Goal: Task Accomplishment & Management: Use online tool/utility

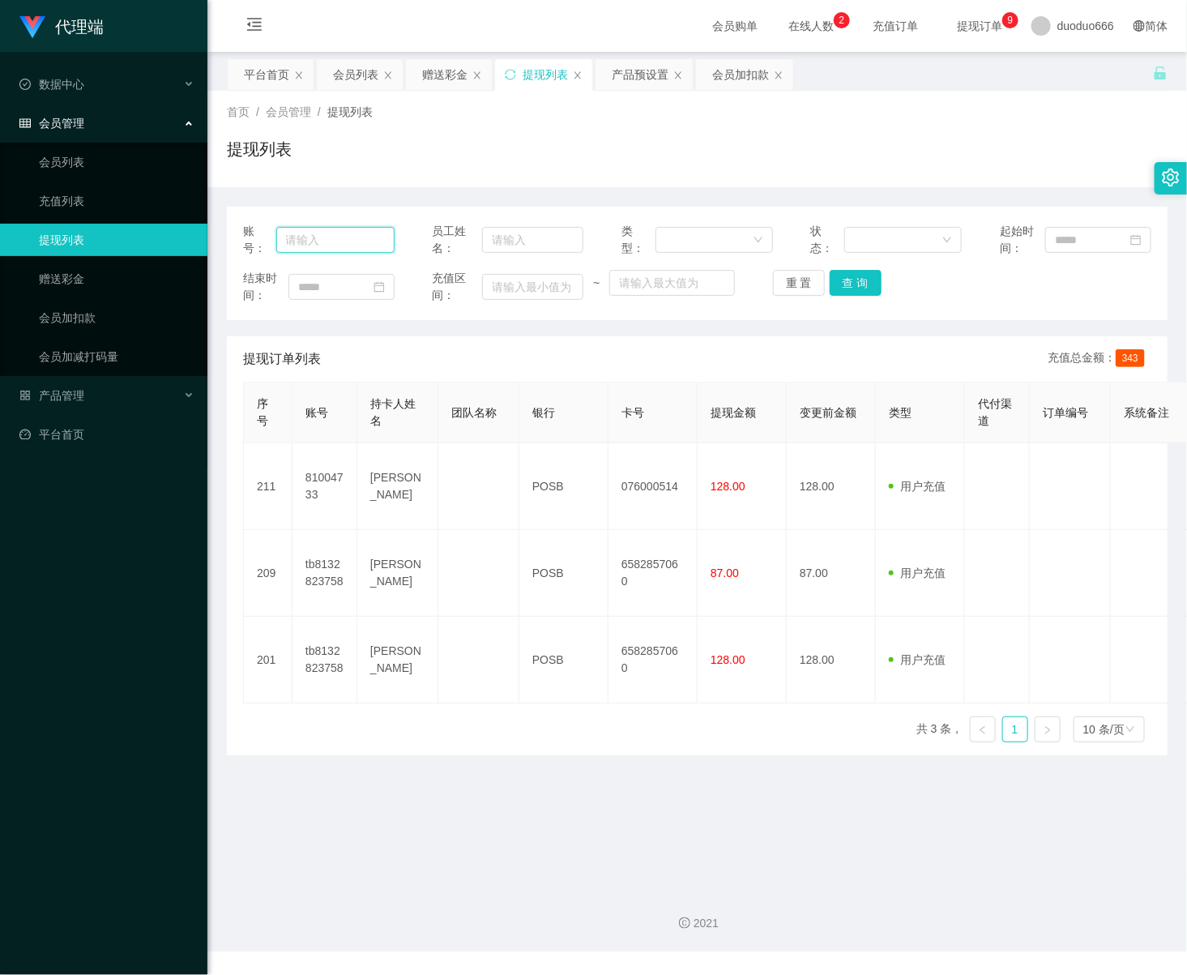
click at [339, 250] on input "text" at bounding box center [335, 240] width 118 height 26
click at [335, 244] on input "text" at bounding box center [335, 240] width 118 height 26
paste input "iry8550"
type input "iry8550"
click at [848, 290] on button "查 询" at bounding box center [856, 283] width 52 height 26
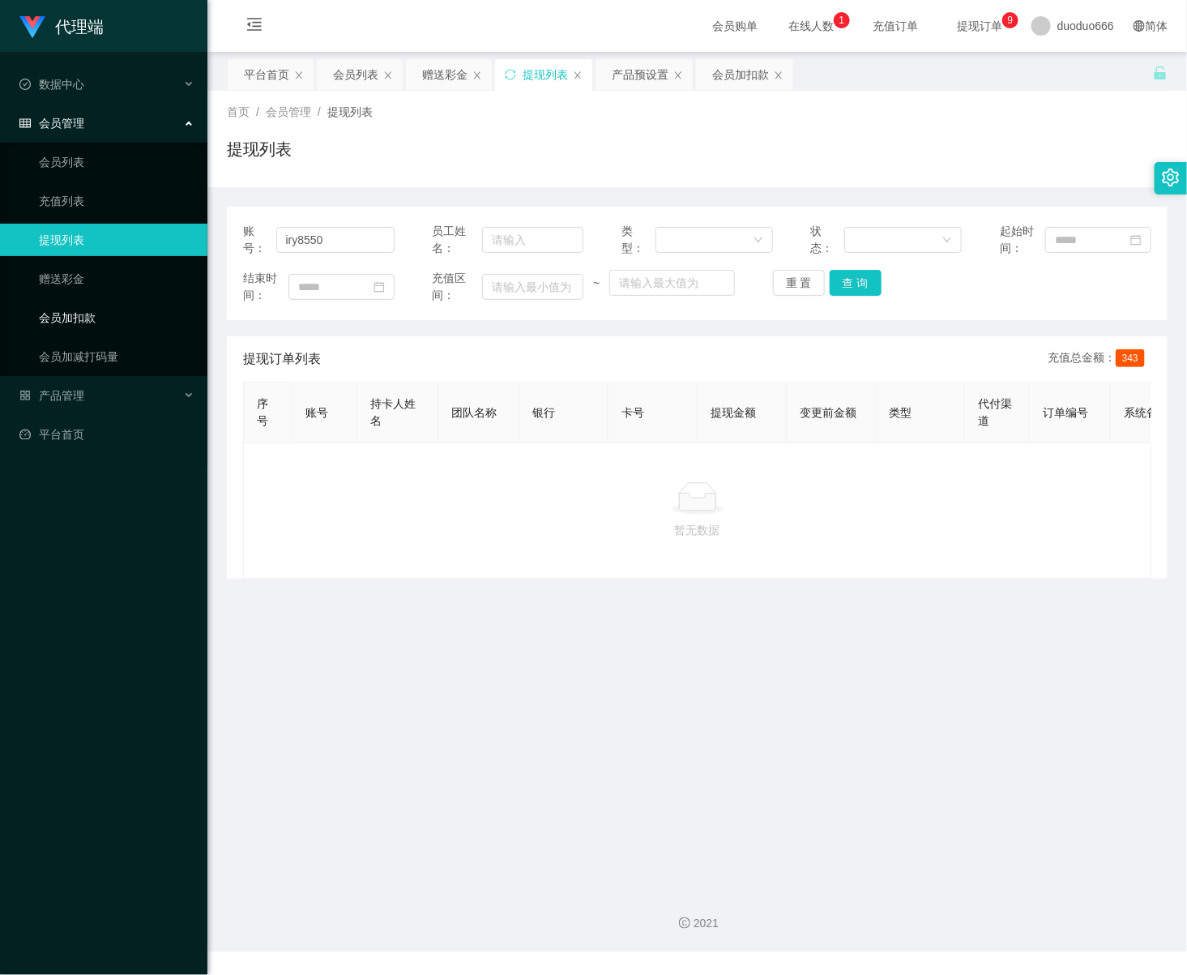
click at [139, 314] on link "会员加扣款" at bounding box center [117, 317] width 156 height 32
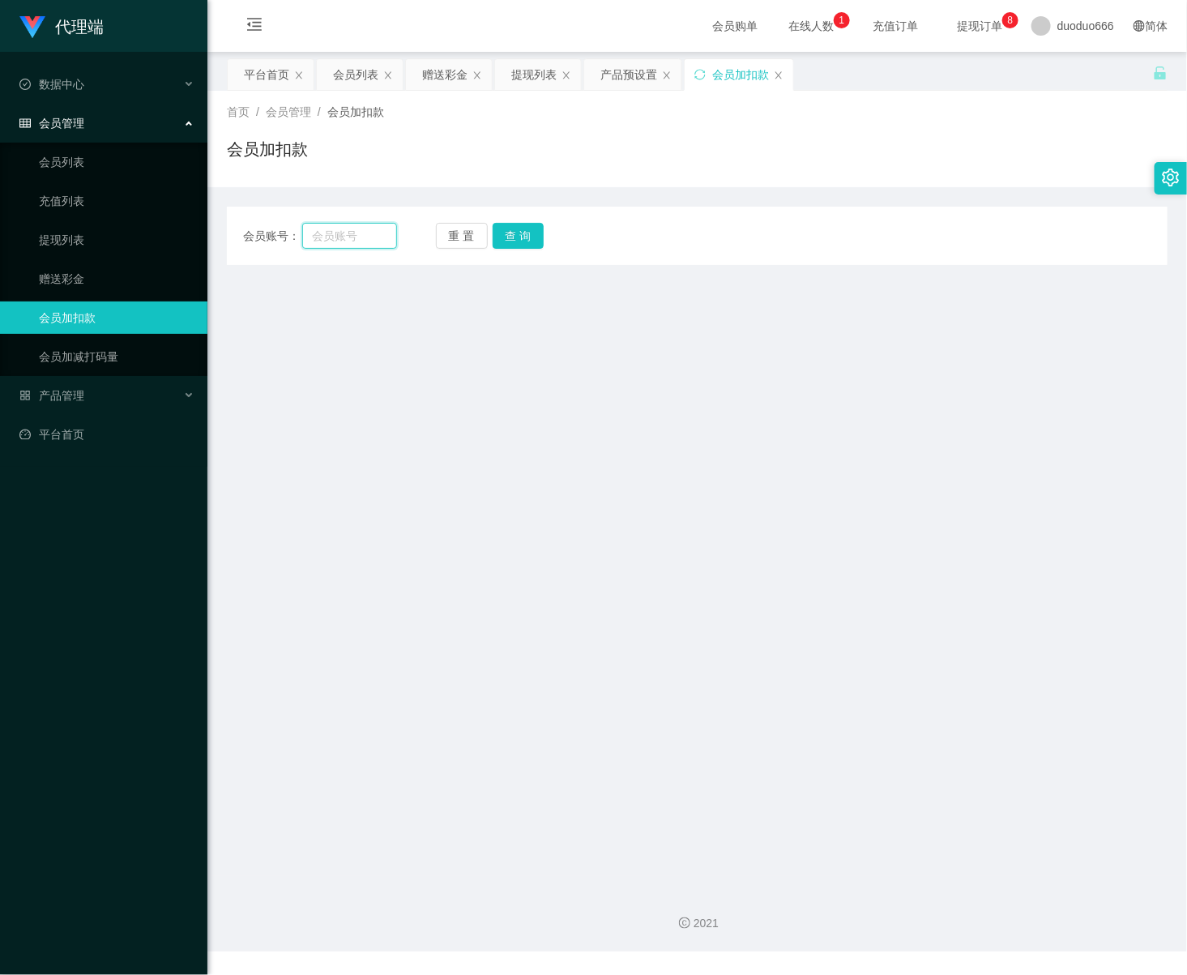
click at [329, 238] on input "text" at bounding box center [349, 236] width 95 height 26
paste input "81004733"
type input "81004733"
click at [514, 241] on button "查 询" at bounding box center [519, 236] width 52 height 26
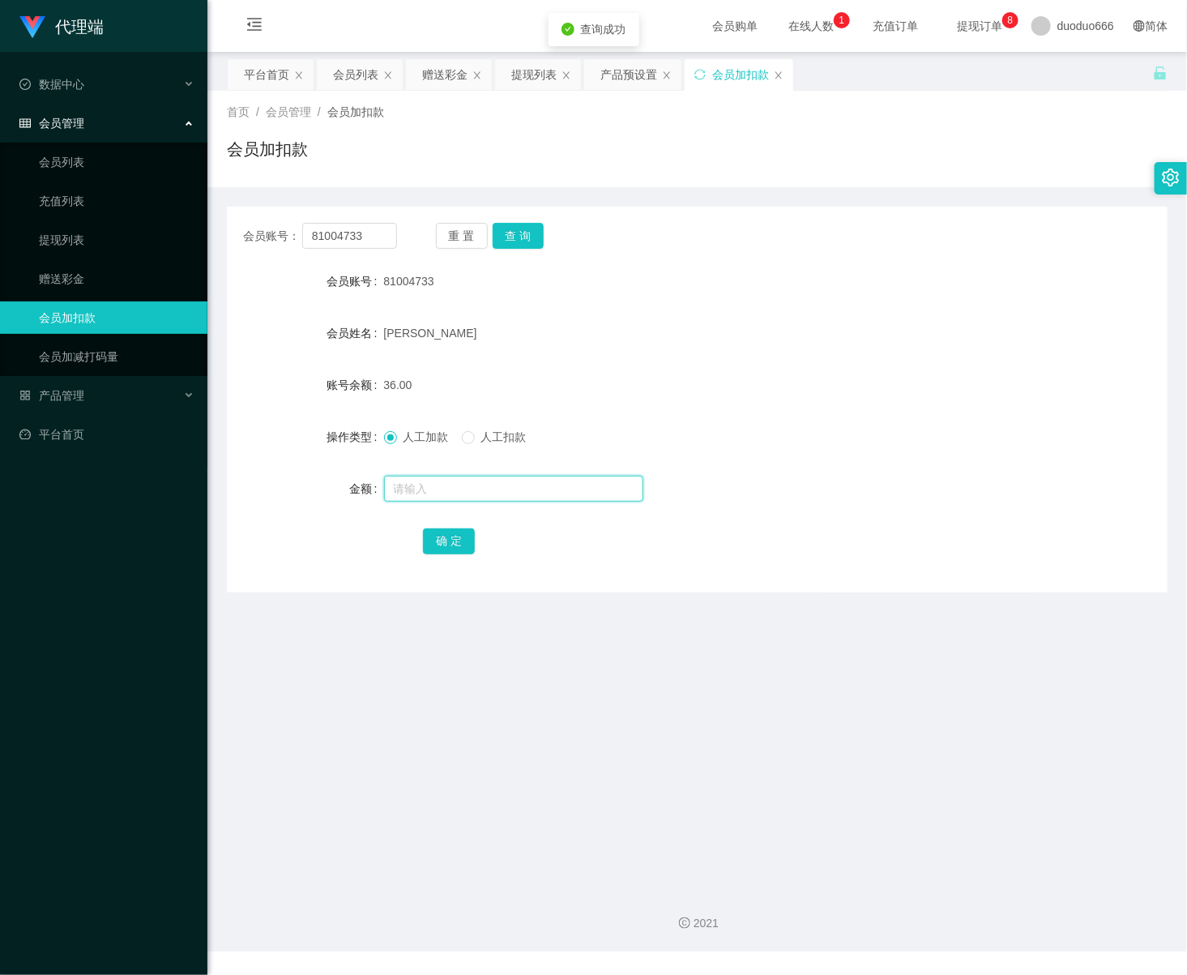
click at [435, 494] on input "text" at bounding box center [513, 489] width 259 height 26
type input "8"
click at [452, 535] on button "确 定" at bounding box center [449, 541] width 52 height 26
click at [406, 485] on input "text" at bounding box center [513, 489] width 259 height 26
type input "7"
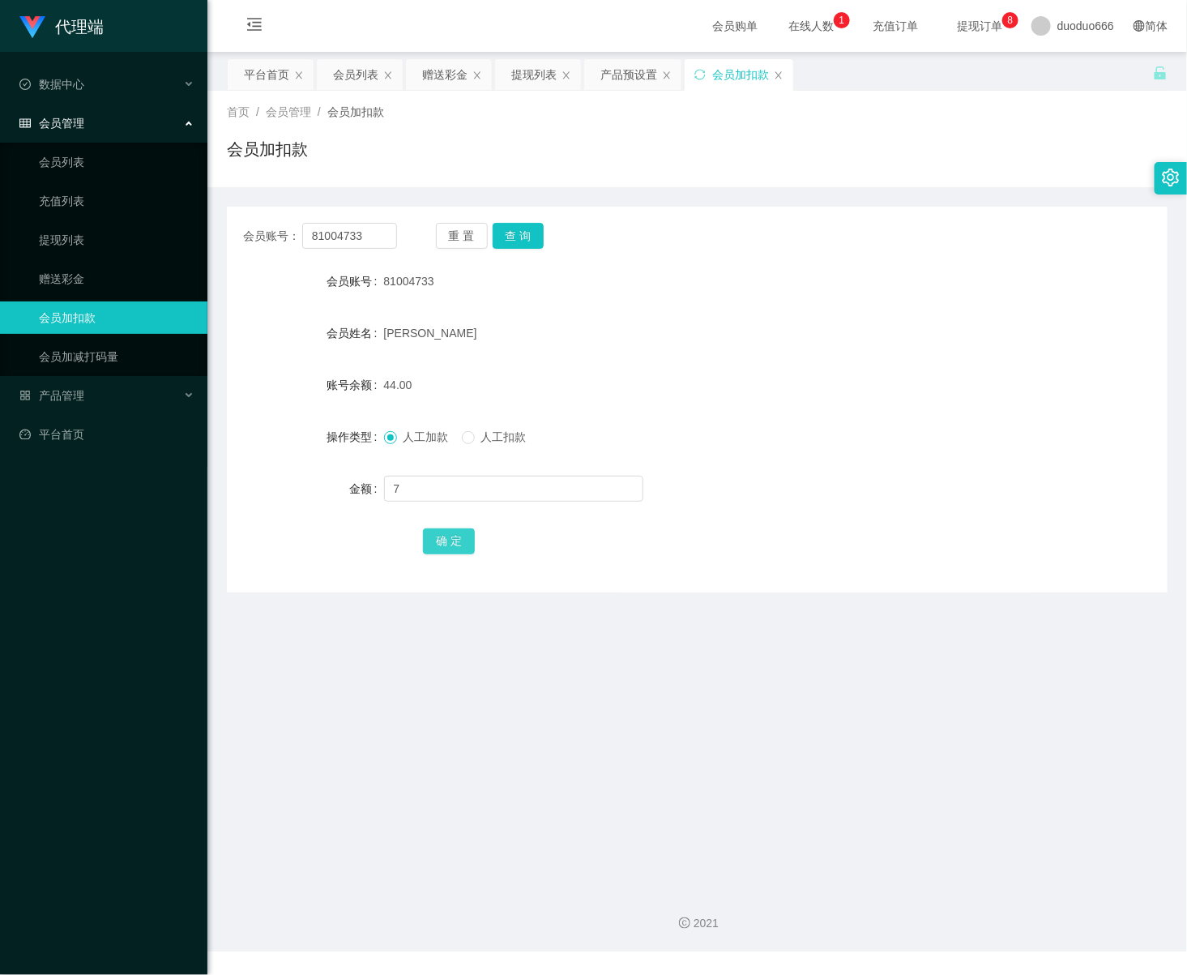
click at [443, 533] on button "确 定" at bounding box center [449, 541] width 52 height 26
drag, startPoint x: 370, startPoint y: 236, endPoint x: -2, endPoint y: 273, distance: 374.6
click at [0, 273] on html "代理端 数据中心 会员管理 会员列表 充值列表 提现列表 赠送彩金 会员加扣款 会员加减打码量 产品管理 平台首页 保存配置 重置配置 整体风格设置 主题色 …" at bounding box center [593, 487] width 1187 height 975
paste input "tb8132823758"
type input "tb8132823758"
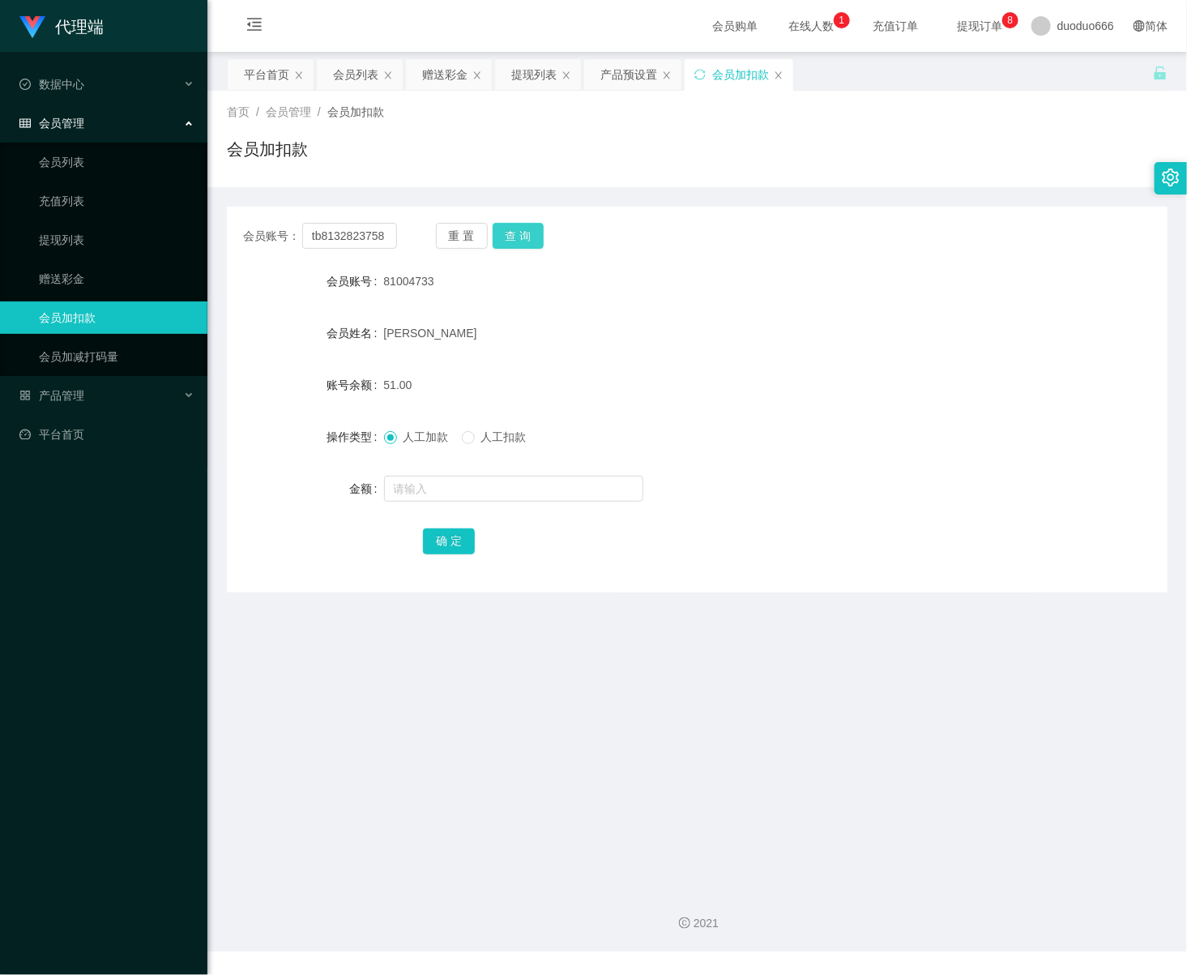
click at [518, 228] on button "查 询" at bounding box center [519, 236] width 52 height 26
click at [472, 491] on input "text" at bounding box center [513, 489] width 259 height 26
type input "15"
click at [445, 537] on button "确 定" at bounding box center [449, 541] width 52 height 26
drag, startPoint x: 418, startPoint y: 484, endPoint x: 429, endPoint y: 489, distance: 11.6
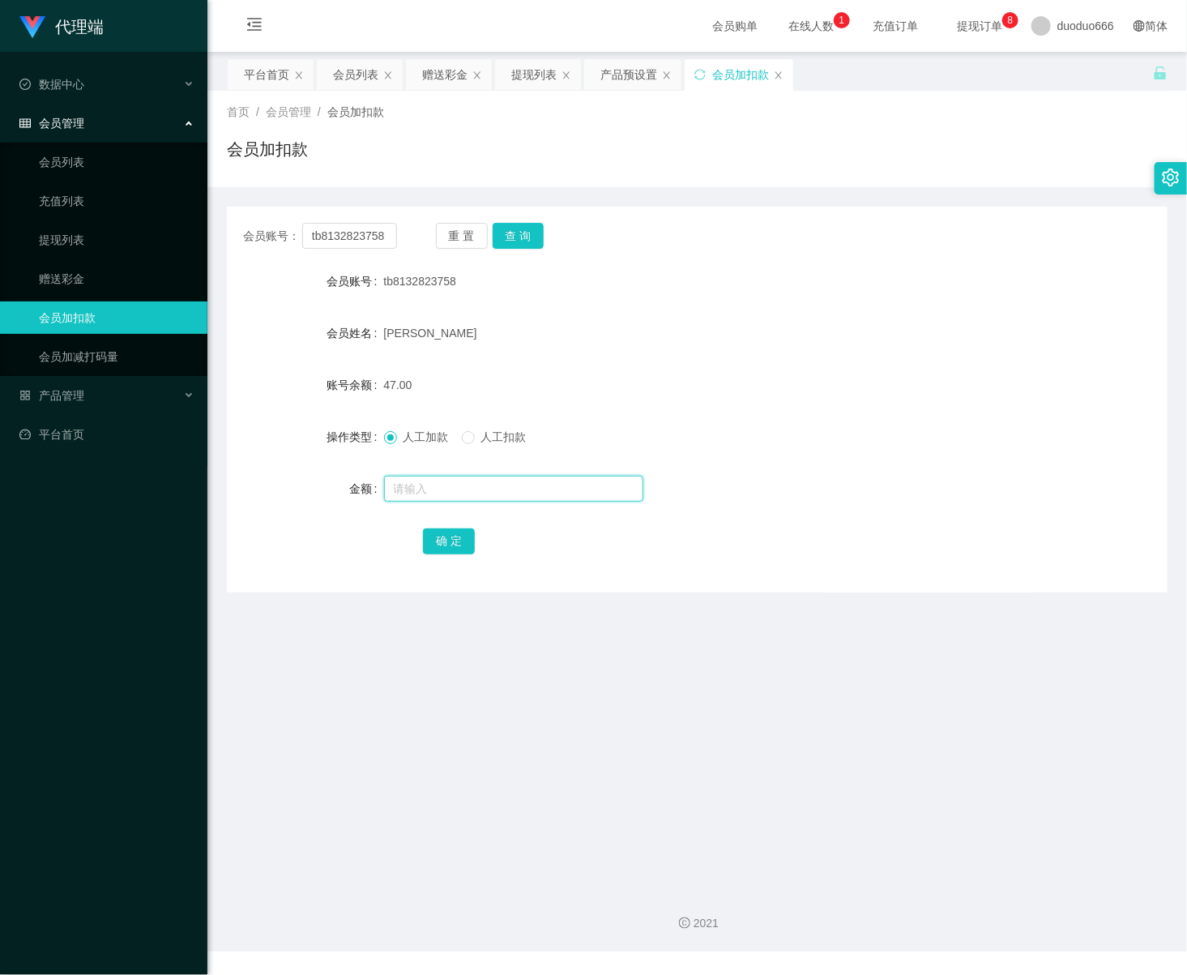
click at [418, 487] on input "text" at bounding box center [513, 489] width 259 height 26
paste input "tb8132823758"
type input "tb8132823758"
drag, startPoint x: 501, startPoint y: 485, endPoint x: 275, endPoint y: 254, distance: 323.2
click at [0, 380] on html "代理端 数据中心 会员管理 会员列表 充值列表 提现列表 赠送彩金 会员加扣款 会员加减打码量 产品管理 平台首页 保存配置 重置配置 整体风格设置 主题色 …" at bounding box center [593, 487] width 1187 height 975
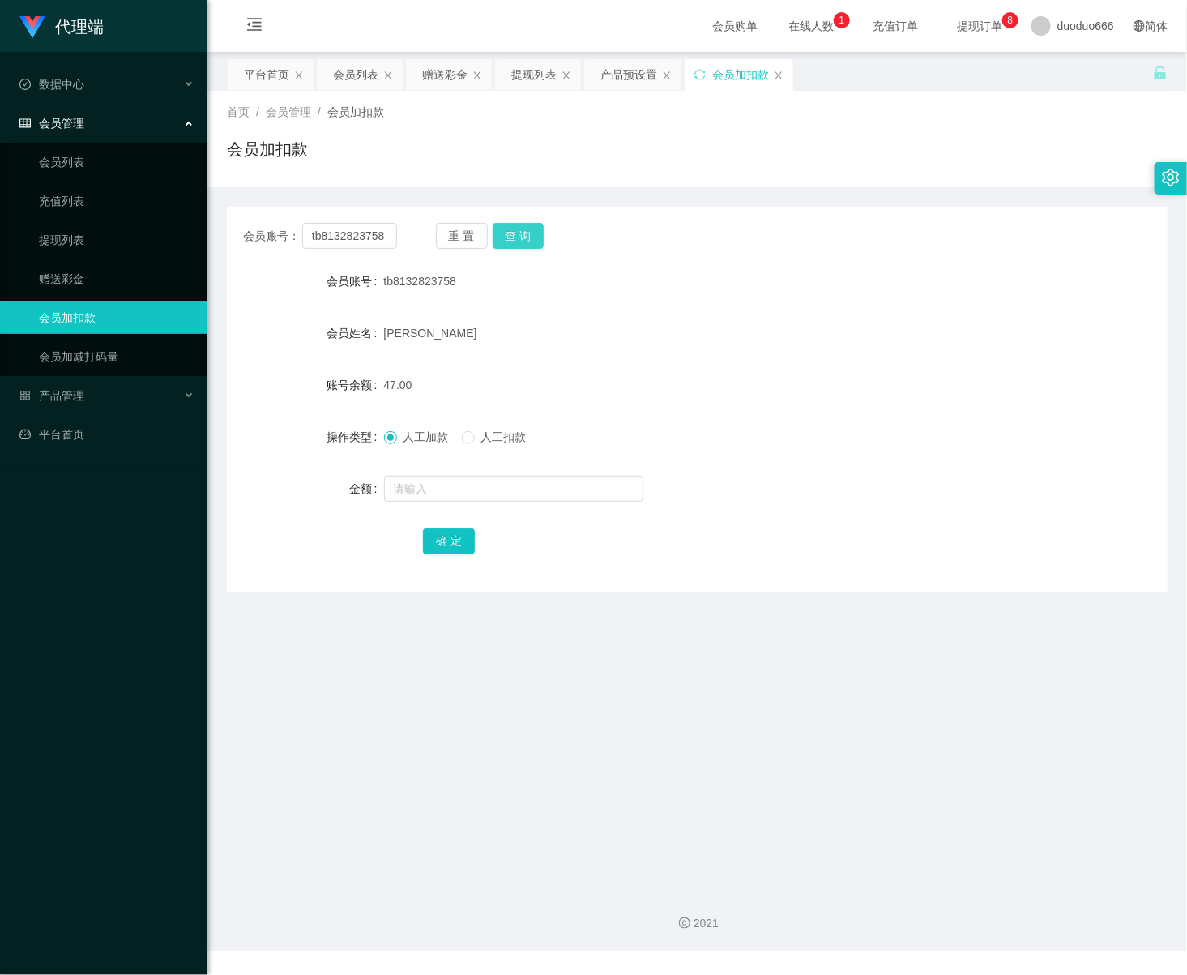
click at [523, 234] on button "查 询" at bounding box center [519, 236] width 52 height 26
click at [465, 493] on input "text" at bounding box center [513, 489] width 259 height 26
type input "8"
click at [458, 532] on button "确 定" at bounding box center [449, 541] width 52 height 26
drag, startPoint x: 387, startPoint y: 236, endPoint x: -2, endPoint y: 217, distance: 390.2
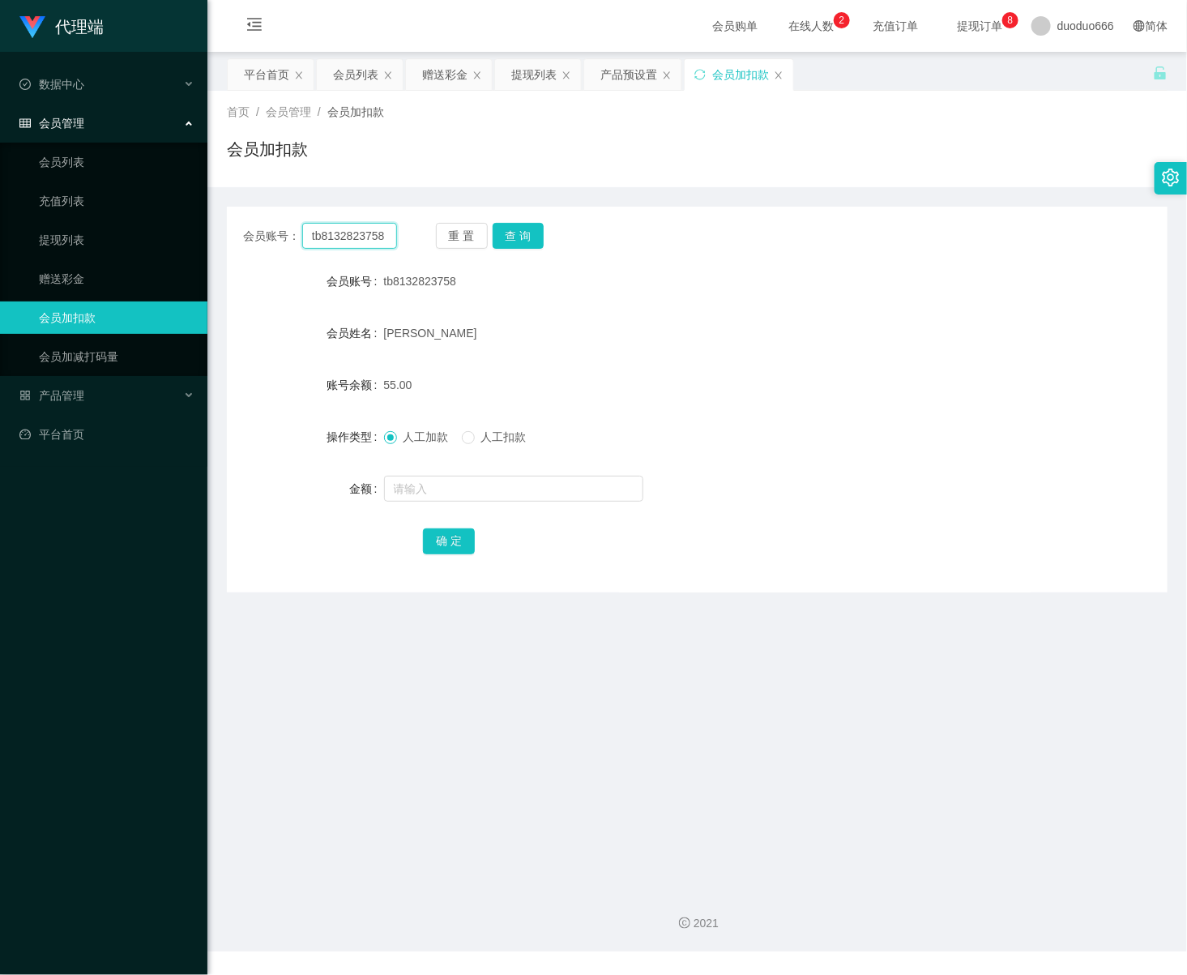
click at [0, 217] on html "代理端 数据中心 会员管理 会员列表 充值列表 提现列表 赠送彩金 会员加扣款 会员加减打码量 产品管理 平台首页 保存配置 重置配置 整体风格设置 主题色 …" at bounding box center [593, 487] width 1187 height 975
paste input "81004733"
type input "81004733"
drag, startPoint x: 520, startPoint y: 229, endPoint x: 525, endPoint y: 246, distance: 17.7
click at [520, 229] on button "查 询" at bounding box center [519, 236] width 52 height 26
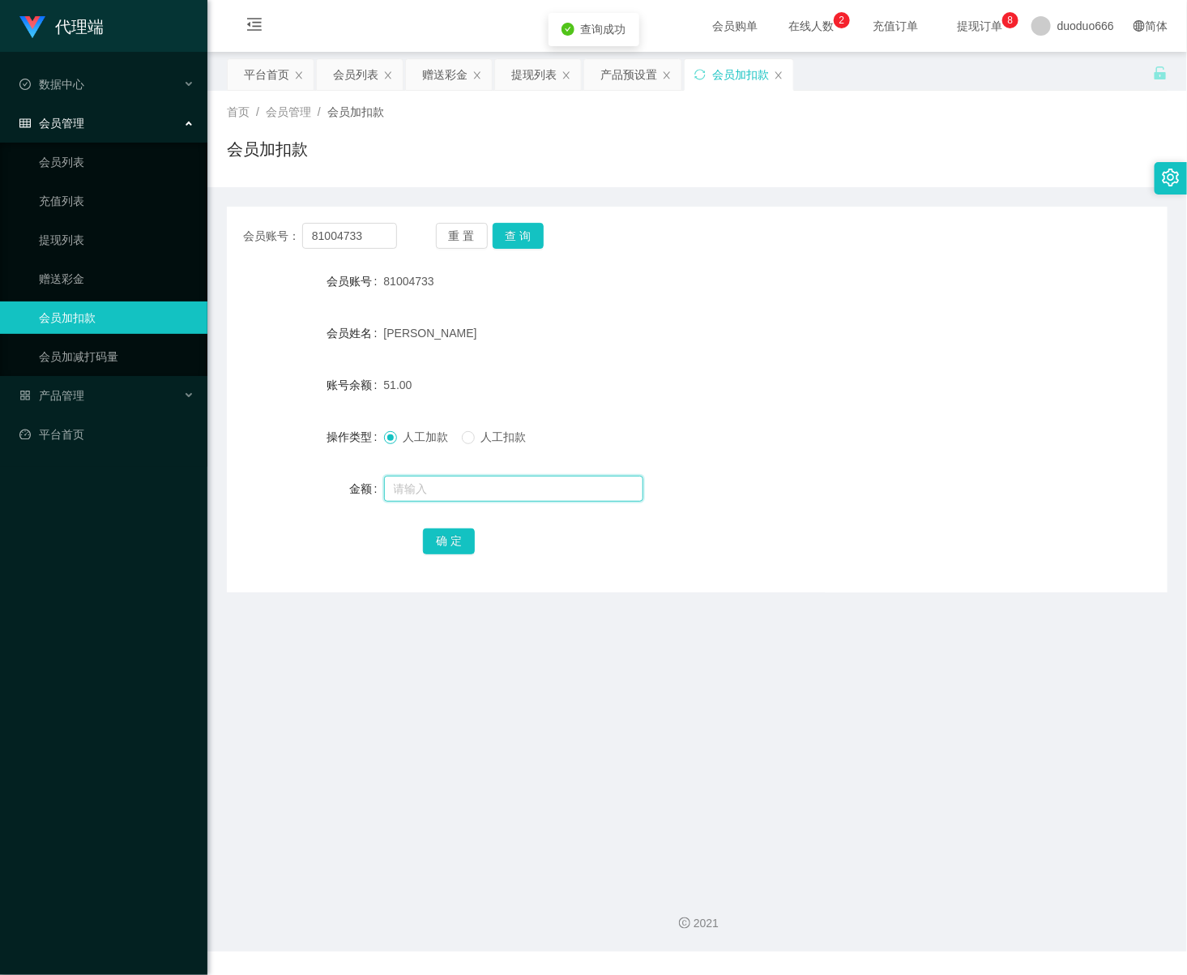
click at [446, 492] on input "text" at bounding box center [513, 489] width 259 height 26
type input "8"
click at [467, 536] on button "确 定" at bounding box center [449, 541] width 52 height 26
drag, startPoint x: 504, startPoint y: 703, endPoint x: 506, endPoint y: 689, distance: 14.0
click at [506, 696] on main "关闭左侧 关闭右侧 关闭其它 刷新页面 平台首页 会员列表 赠送彩金 提现列表 产品预设置 会员加扣款 首页 / 会员管理 / 会员加扣款 / 会员加扣款 会…" at bounding box center [697, 464] width 980 height 824
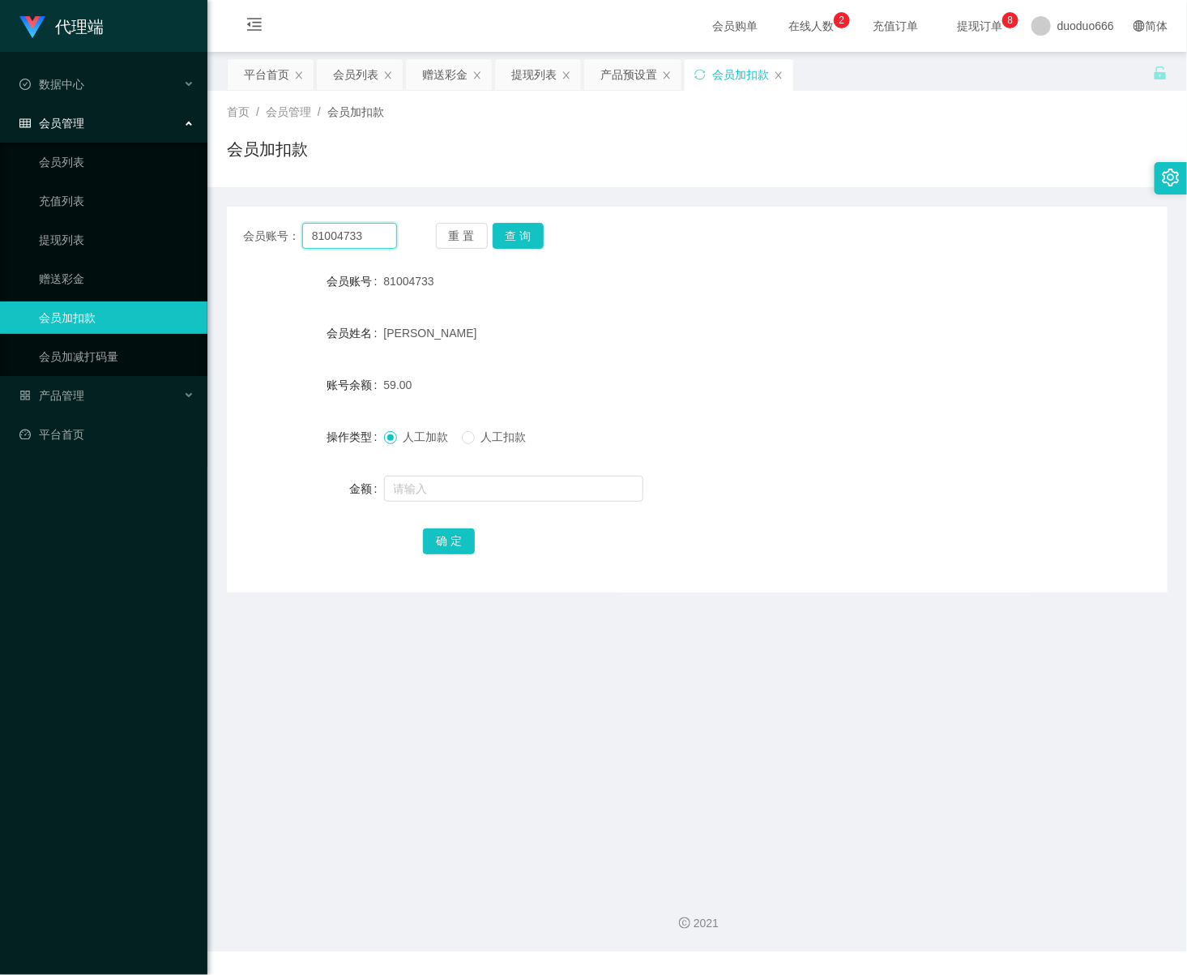
drag, startPoint x: 373, startPoint y: 239, endPoint x: -2, endPoint y: 178, distance: 380.0
click at [0, 178] on html "代理端 数据中心 会员管理 会员列表 充值列表 提现列表 赠送彩金 会员加扣款 会员加减打码量 产品管理 平台首页 保存配置 重置配置 整体风格设置 主题色 …" at bounding box center [593, 487] width 1187 height 975
paste input "tb8132823758"
type input "tb8132823758"
click at [508, 229] on button "查 询" at bounding box center [519, 236] width 52 height 26
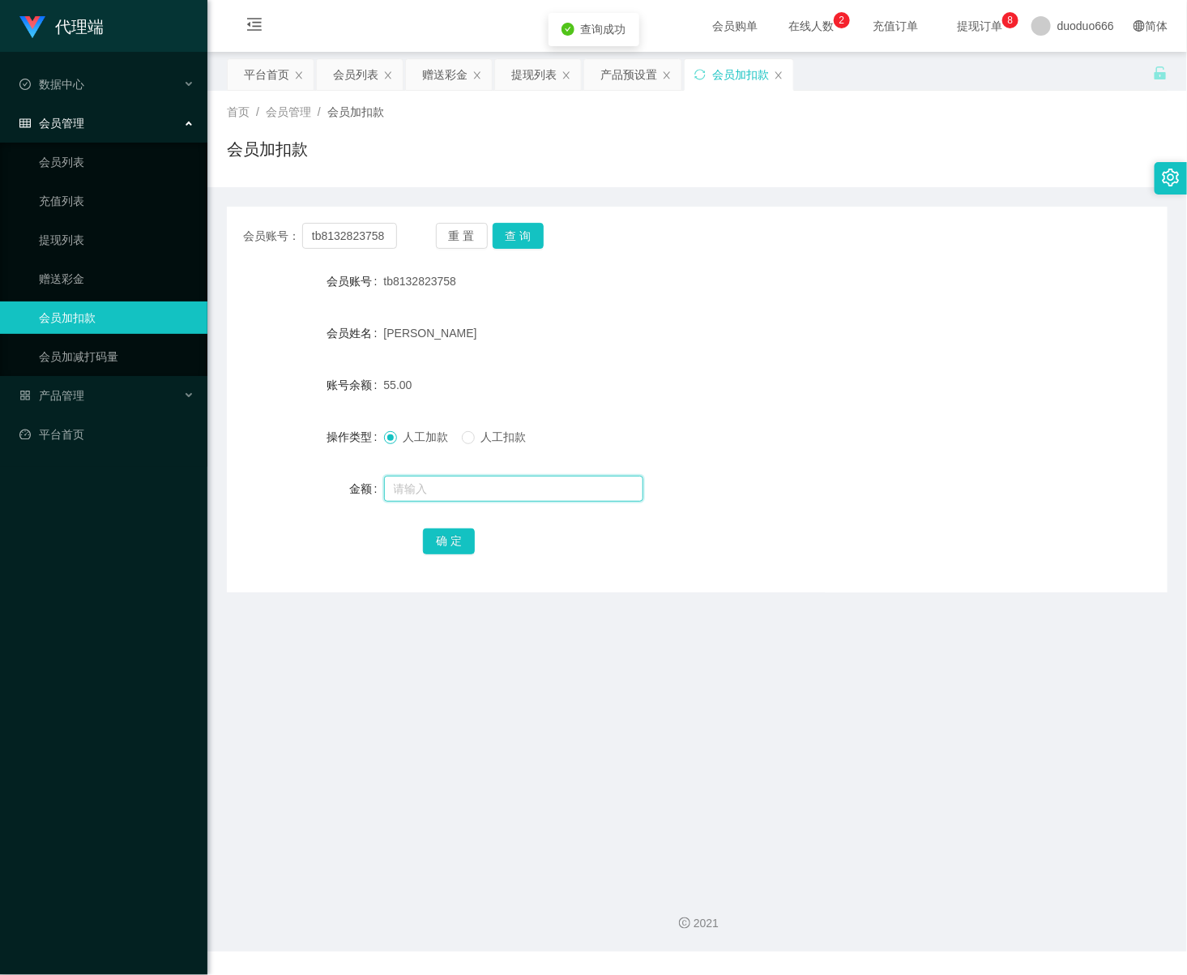
click at [485, 487] on input "text" at bounding box center [513, 489] width 259 height 26
type input "8"
click at [451, 532] on button "确 定" at bounding box center [449, 541] width 52 height 26
click at [472, 489] on input "text" at bounding box center [513, 489] width 259 height 26
type input "8"
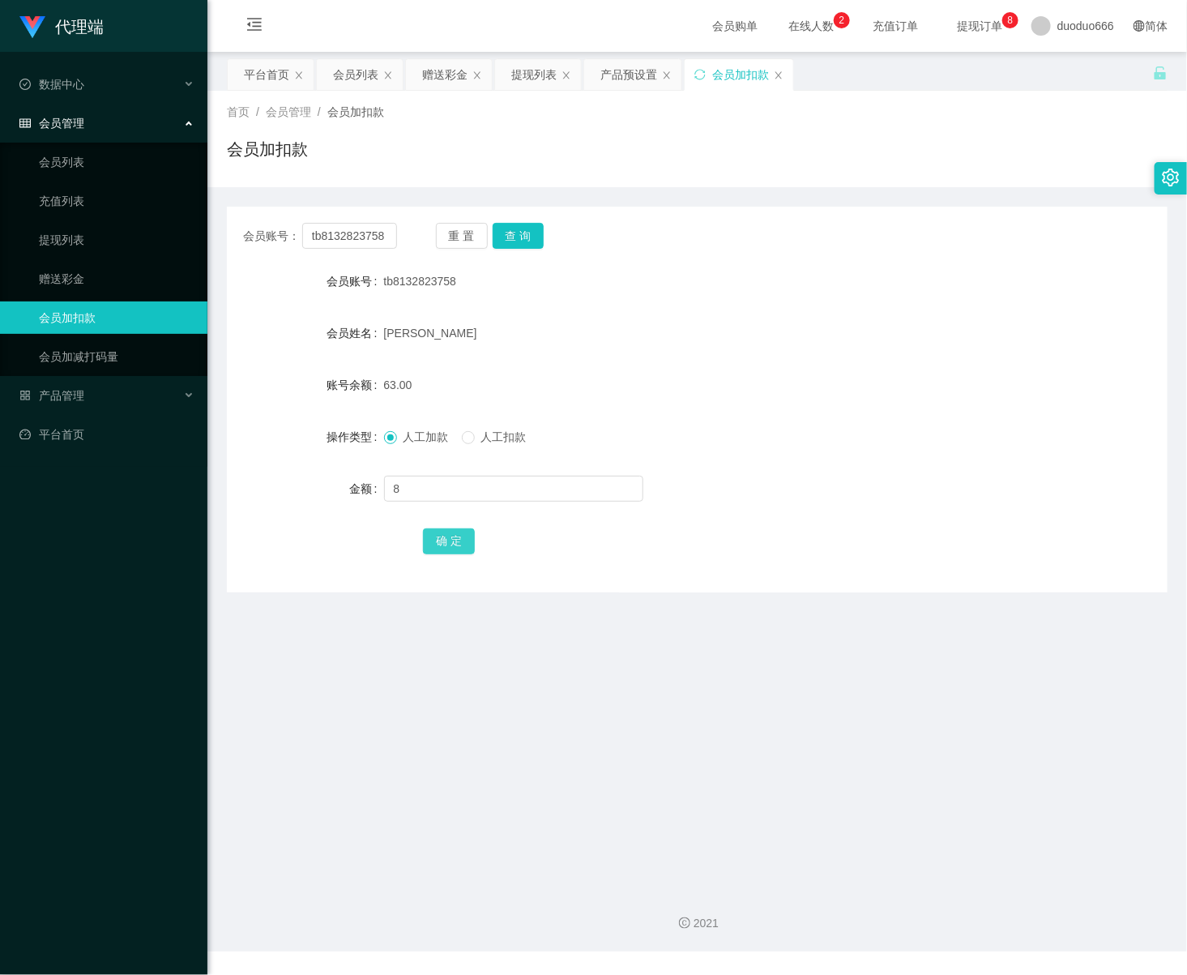
click at [448, 538] on button "确 定" at bounding box center [449, 541] width 52 height 26
drag, startPoint x: 390, startPoint y: 241, endPoint x: 13, endPoint y: 190, distance: 380.2
click at [0, 192] on html "代理端 数据中心 会员管理 会员列表 充值列表 提现列表 赠送彩金 会员加扣款 会员加减打码量 产品管理 平台首页 保存配置 重置配置 整体风格设置 主题色 …" at bounding box center [593, 487] width 1187 height 975
paste input "81004733"
type input "81004733"
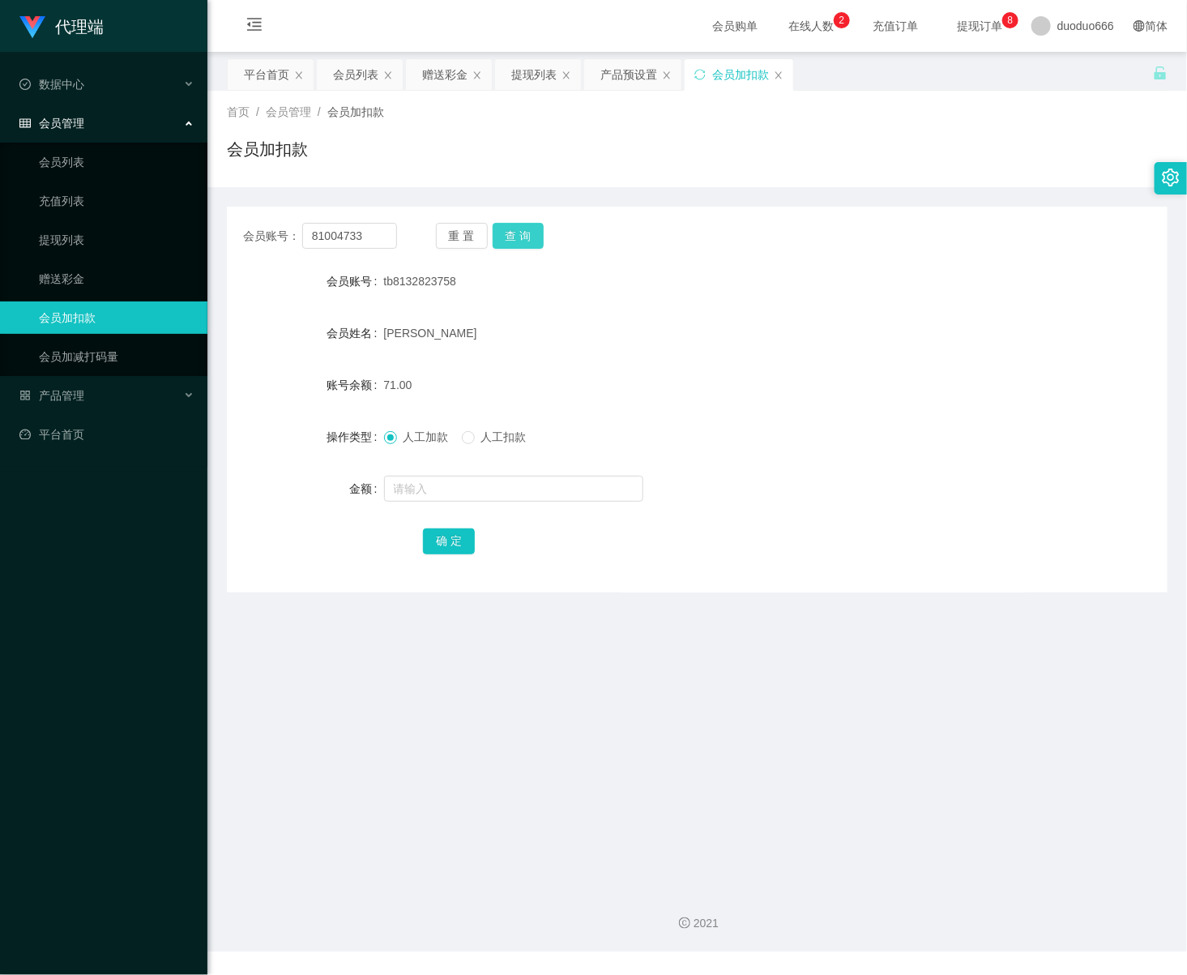
click at [527, 233] on button "查 询" at bounding box center [519, 236] width 52 height 26
click at [472, 489] on input "text" at bounding box center [513, 489] width 259 height 26
type input "8"
click at [435, 543] on button "确 定" at bounding box center [449, 541] width 52 height 26
click at [429, 491] on input "text" at bounding box center [513, 489] width 259 height 26
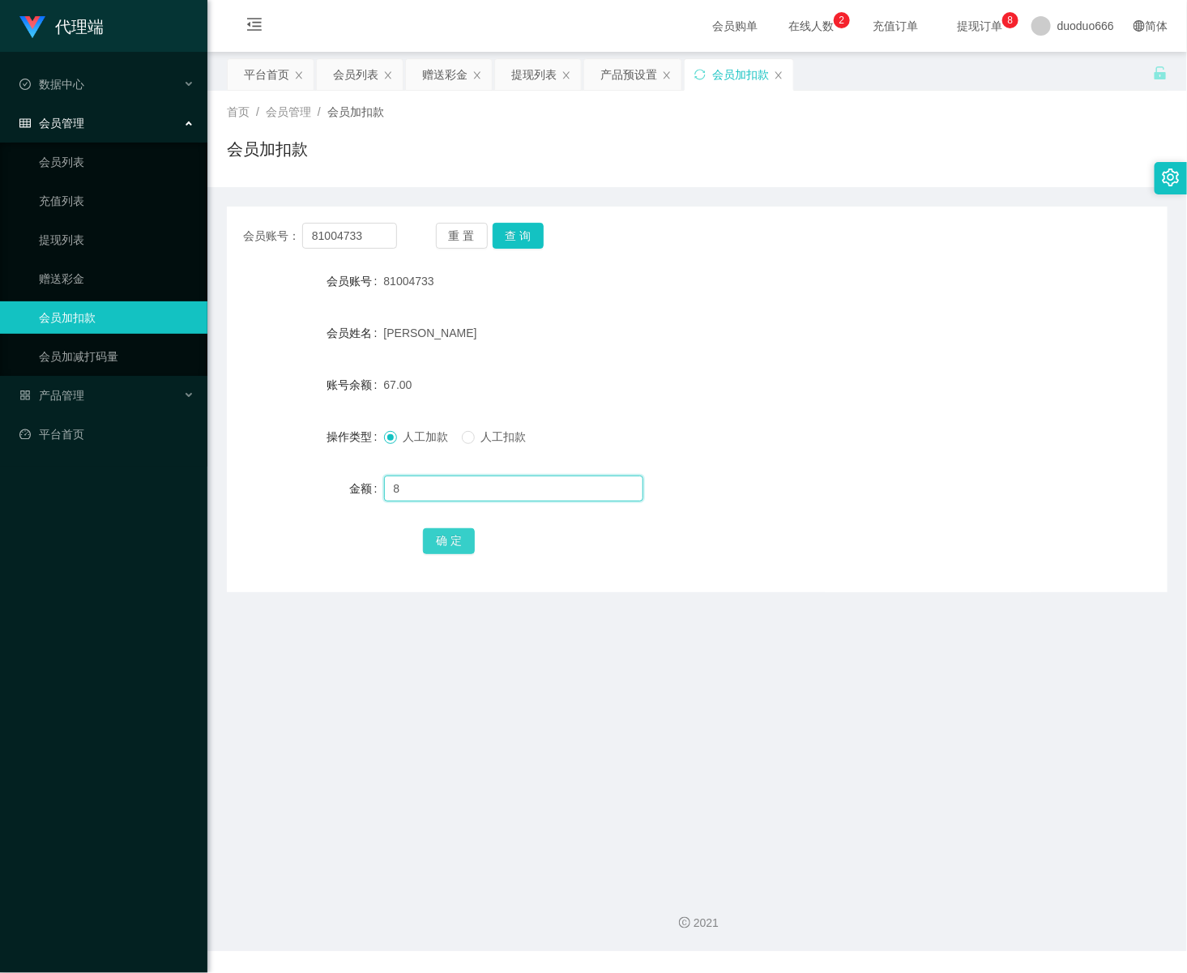
type input "8"
click at [451, 536] on button "确 定" at bounding box center [449, 541] width 52 height 26
drag, startPoint x: 386, startPoint y: 238, endPoint x: 1, endPoint y: 203, distance: 387.3
click at [0, 203] on html "代理端 数据中心 会员管理 会员列表 充值列表 提现列表 赠送彩金 会员加扣款 会员加减打码量 产品管理 平台首页 保存配置 重置配置 整体风格设置 主题色 …" at bounding box center [593, 486] width 1187 height 973
paste input "tb8132823758"
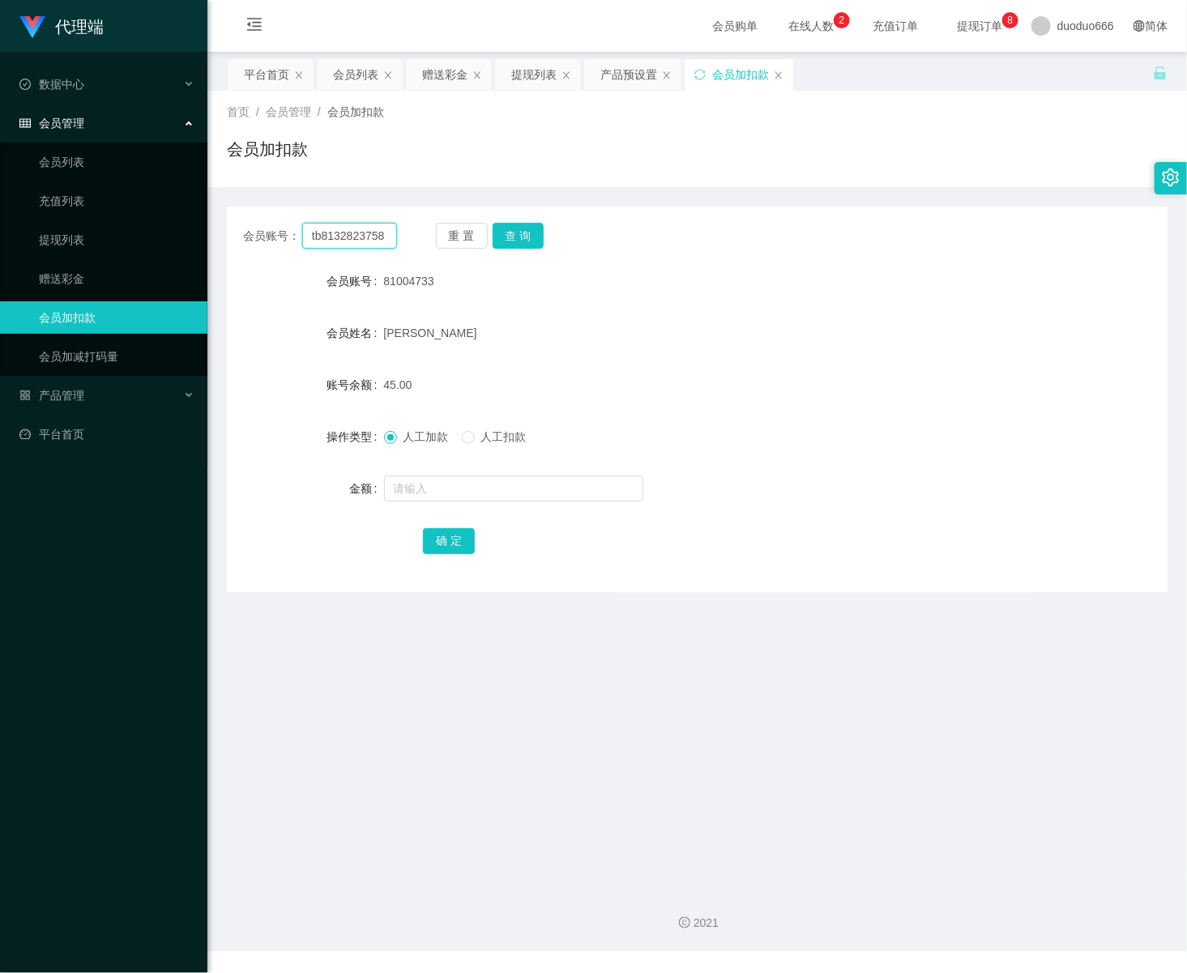
type input "tb8132823758"
click at [514, 229] on button "查 询" at bounding box center [519, 236] width 52 height 26
click at [429, 484] on input "text" at bounding box center [513, 489] width 259 height 26
type input "16"
click at [457, 540] on button "确 定" at bounding box center [449, 541] width 52 height 26
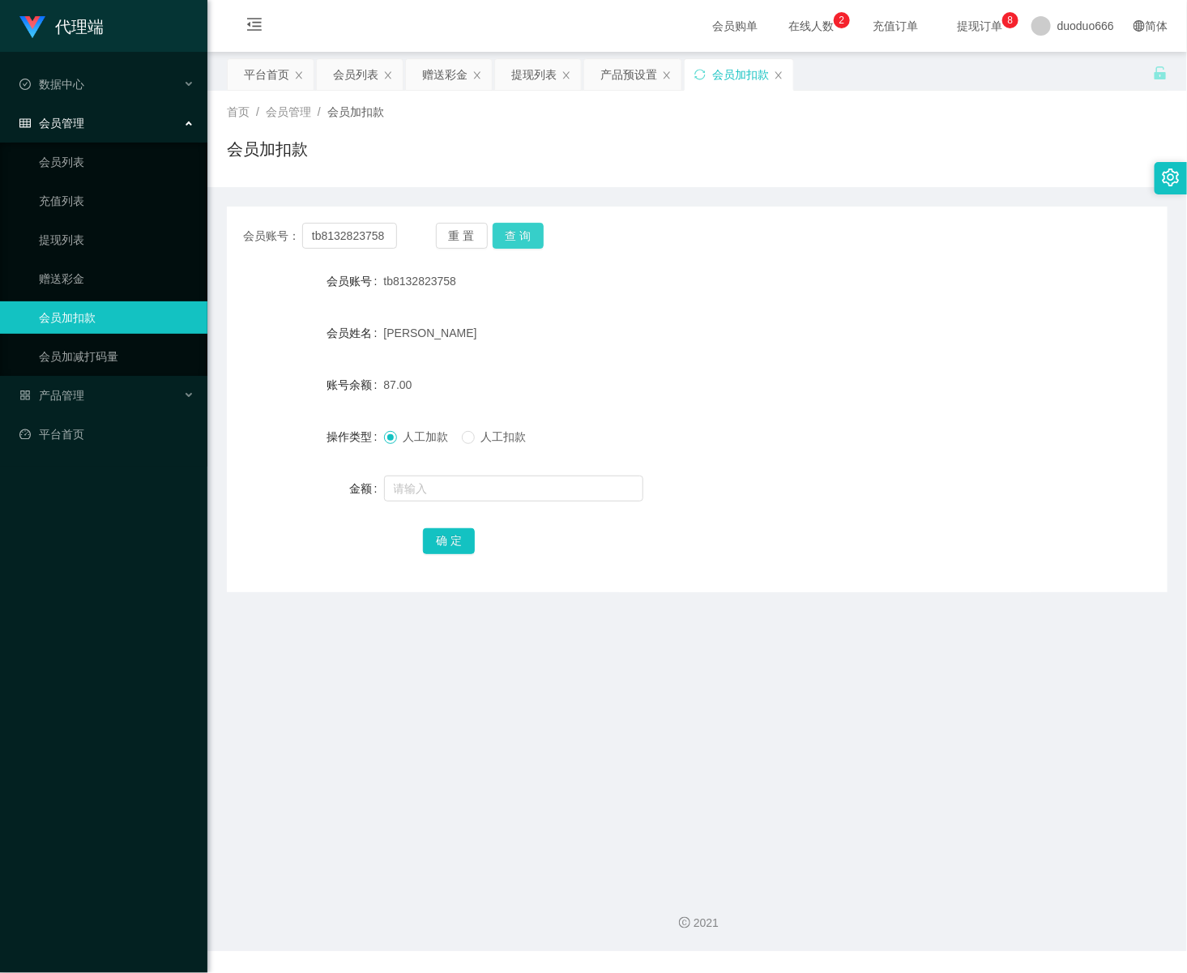
click at [515, 243] on button "查 询" at bounding box center [519, 236] width 52 height 26
drag, startPoint x: 390, startPoint y: 231, endPoint x: 187, endPoint y: 239, distance: 202.7
click at [0, 229] on html "代理端 数据中心 会员管理 会员列表 充值列表 提现列表 赠送彩金 会员加扣款 会员加减打码量 产品管理 平台首页 保存配置 重置配置 整体风格设置 主题色 …" at bounding box center [593, 486] width 1187 height 973
paste input "81004733"
type input "81004733"
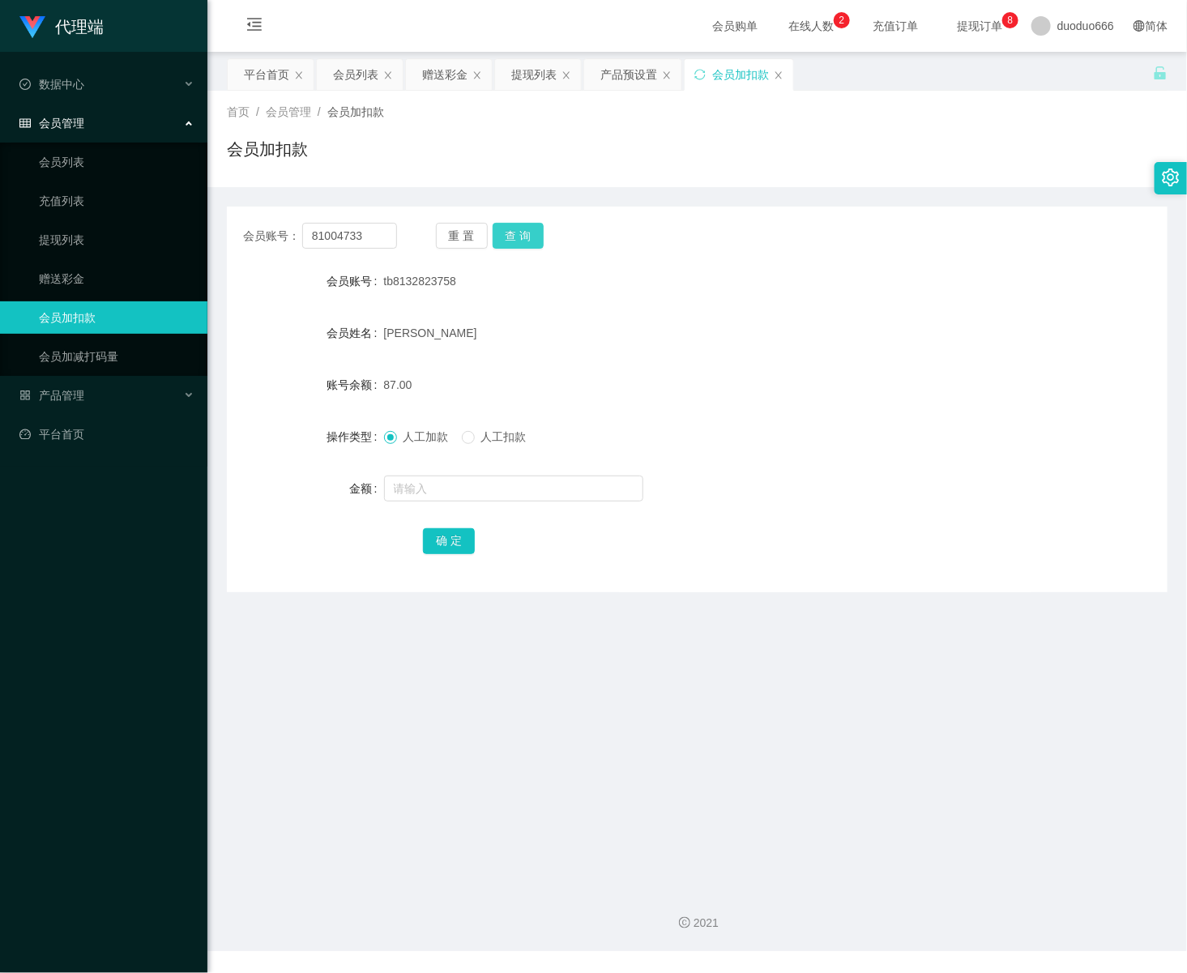
click at [519, 227] on button "查 询" at bounding box center [519, 236] width 52 height 26
click at [451, 493] on input "text" at bounding box center [513, 489] width 259 height 26
type input "8"
click at [440, 542] on button "确 定" at bounding box center [449, 541] width 52 height 26
drag, startPoint x: 368, startPoint y: 234, endPoint x: 222, endPoint y: 222, distance: 146.4
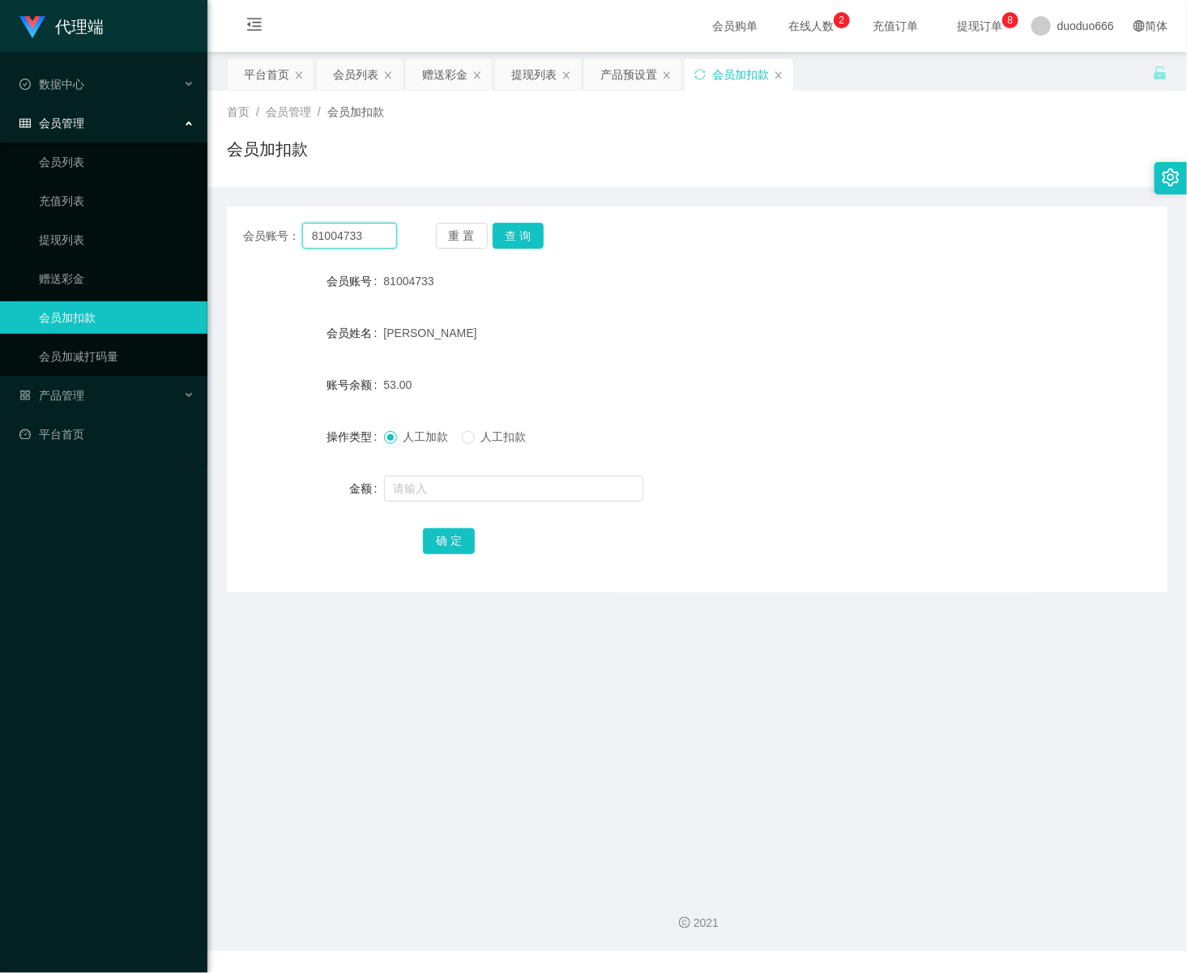
click at [222, 222] on main "关闭左侧 关闭右侧 关闭其它 刷新页面 平台首页 会员列表 赠送彩金 提现列表 产品预设置 会员加扣款 首页 / 会员管理 / 会员加扣款 / 会员加扣款 会…" at bounding box center [697, 464] width 980 height 824
paste input "tb8132823758"
type input "tb8132823758"
click at [508, 237] on button "查 询" at bounding box center [519, 236] width 52 height 26
click at [462, 498] on input "text" at bounding box center [513, 489] width 259 height 26
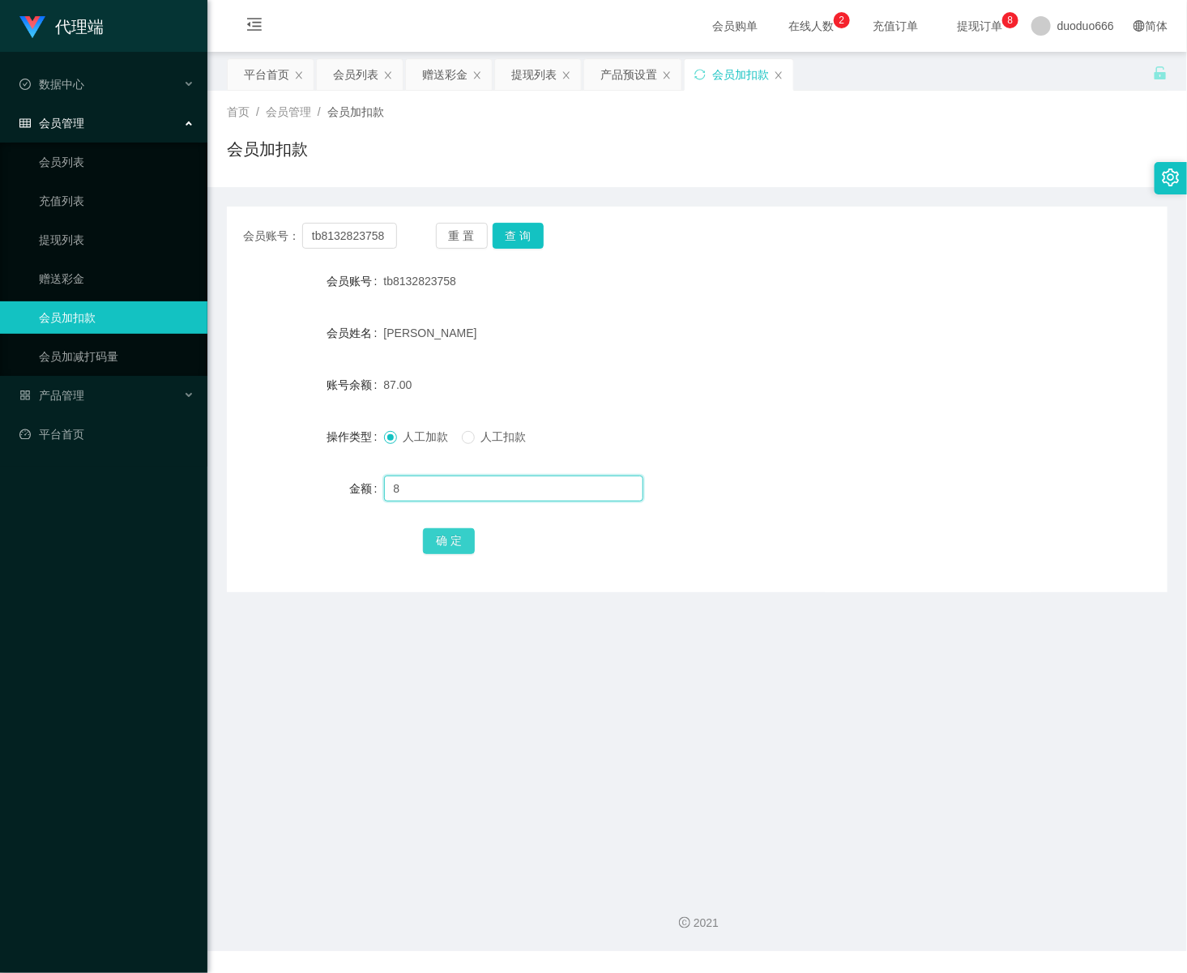
type input "8"
click at [455, 535] on button "确 定" at bounding box center [449, 541] width 52 height 26
drag, startPoint x: 387, startPoint y: 238, endPoint x: -2, endPoint y: 217, distance: 390.3
click at [0, 217] on html "代理端 数据中心 会员管理 会员列表 充值列表 提现列表 赠送彩金 会员加扣款 会员加减打码量 产品管理 平台首页 保存配置 重置配置 整体风格设置 主题色 …" at bounding box center [593, 486] width 1187 height 973
paste input "81004733"
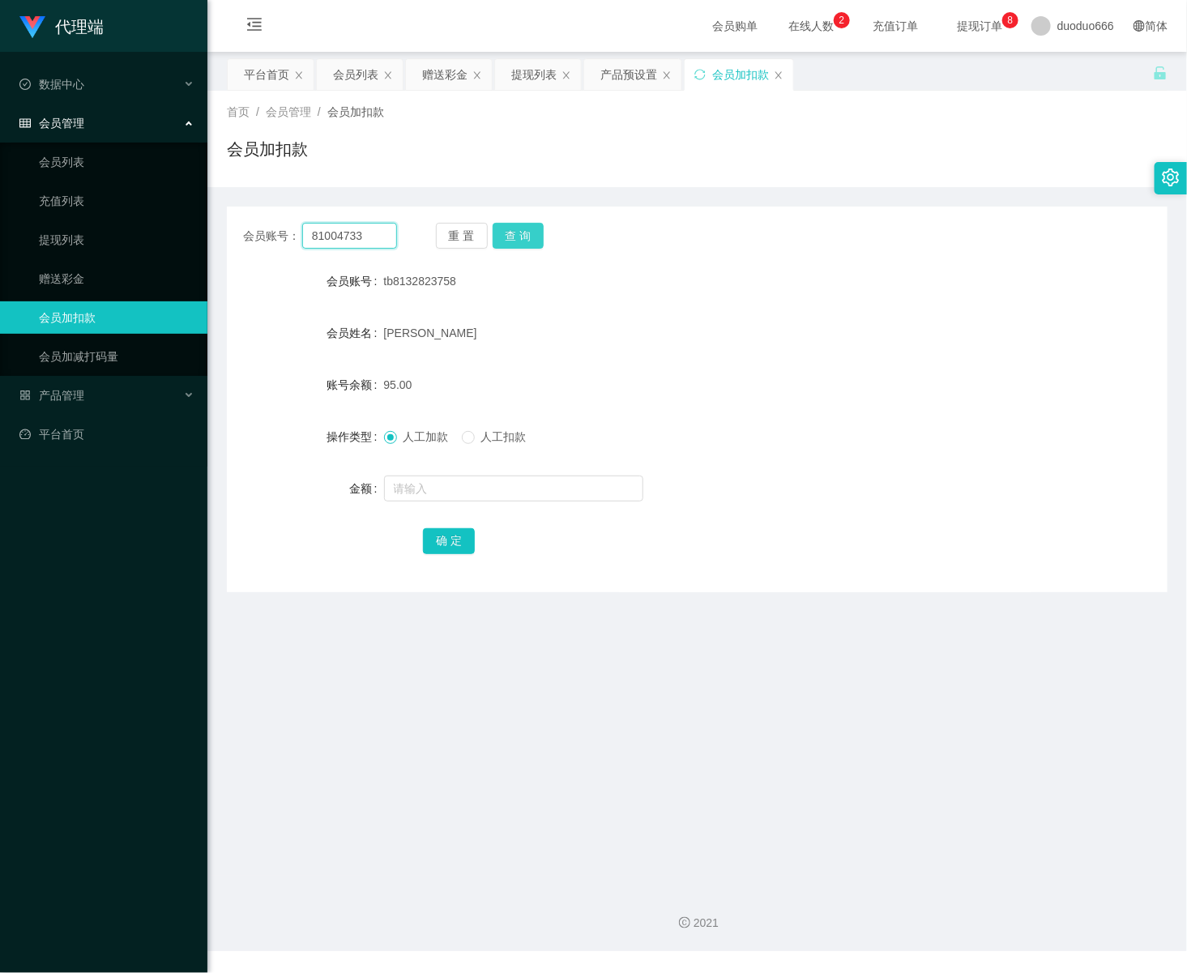
type input "81004733"
click at [523, 228] on button "查 询" at bounding box center [519, 236] width 52 height 26
click at [414, 486] on input "text" at bounding box center [513, 489] width 259 height 26
type input "8"
click at [452, 537] on button "确 定" at bounding box center [449, 541] width 52 height 26
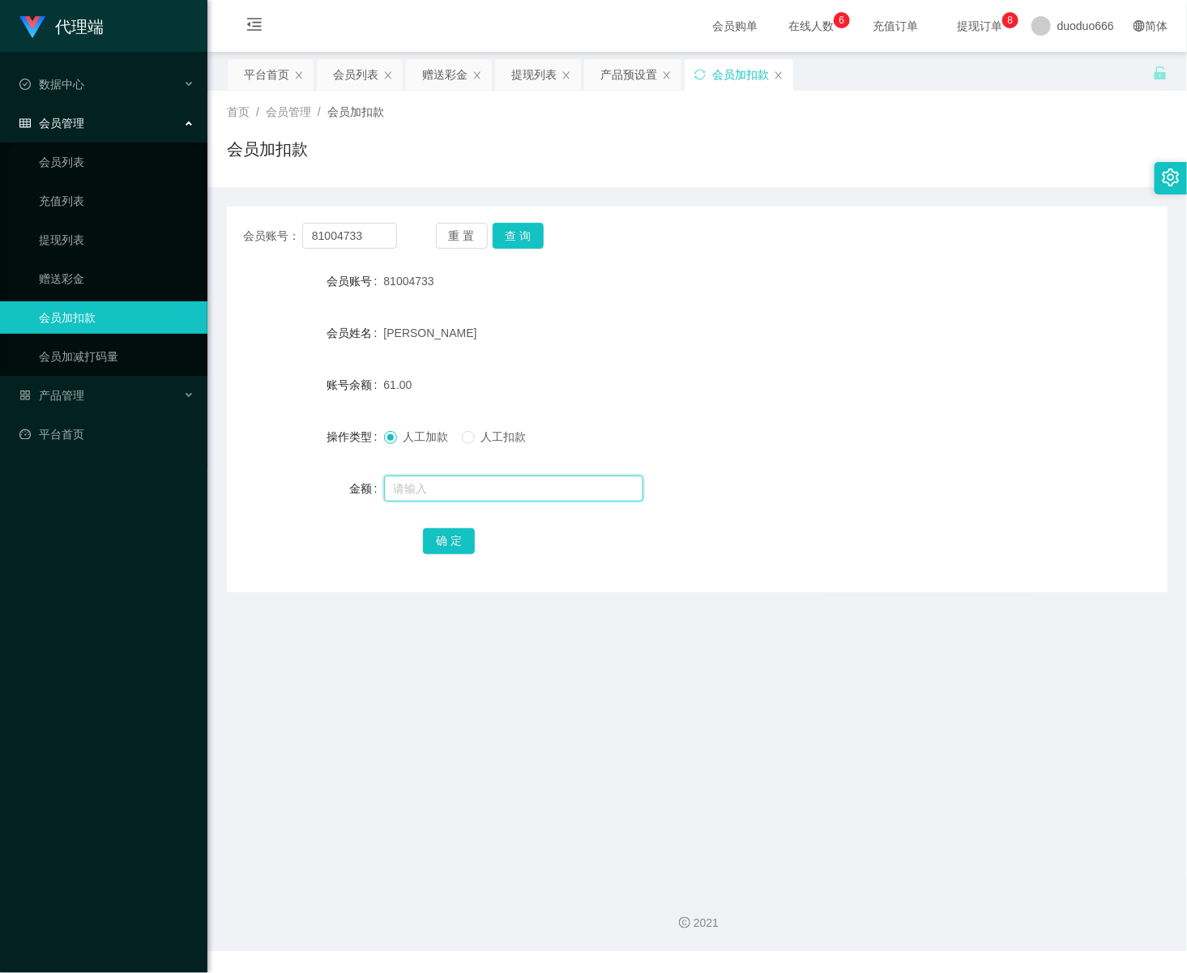
click at [509, 496] on input "text" at bounding box center [513, 489] width 259 height 26
type input "8"
click at [448, 533] on button "确 定" at bounding box center [449, 541] width 52 height 26
drag, startPoint x: 377, startPoint y: 236, endPoint x: -2, endPoint y: 229, distance: 379.3
click at [0, 229] on html "代理端 数据中心 会员管理 会员列表 充值列表 提现列表 赠送彩金 会员加扣款 会员加减打码量 产品管理 平台首页 保存配置 重置配置 整体风格设置 主题色 …" at bounding box center [593, 486] width 1187 height 973
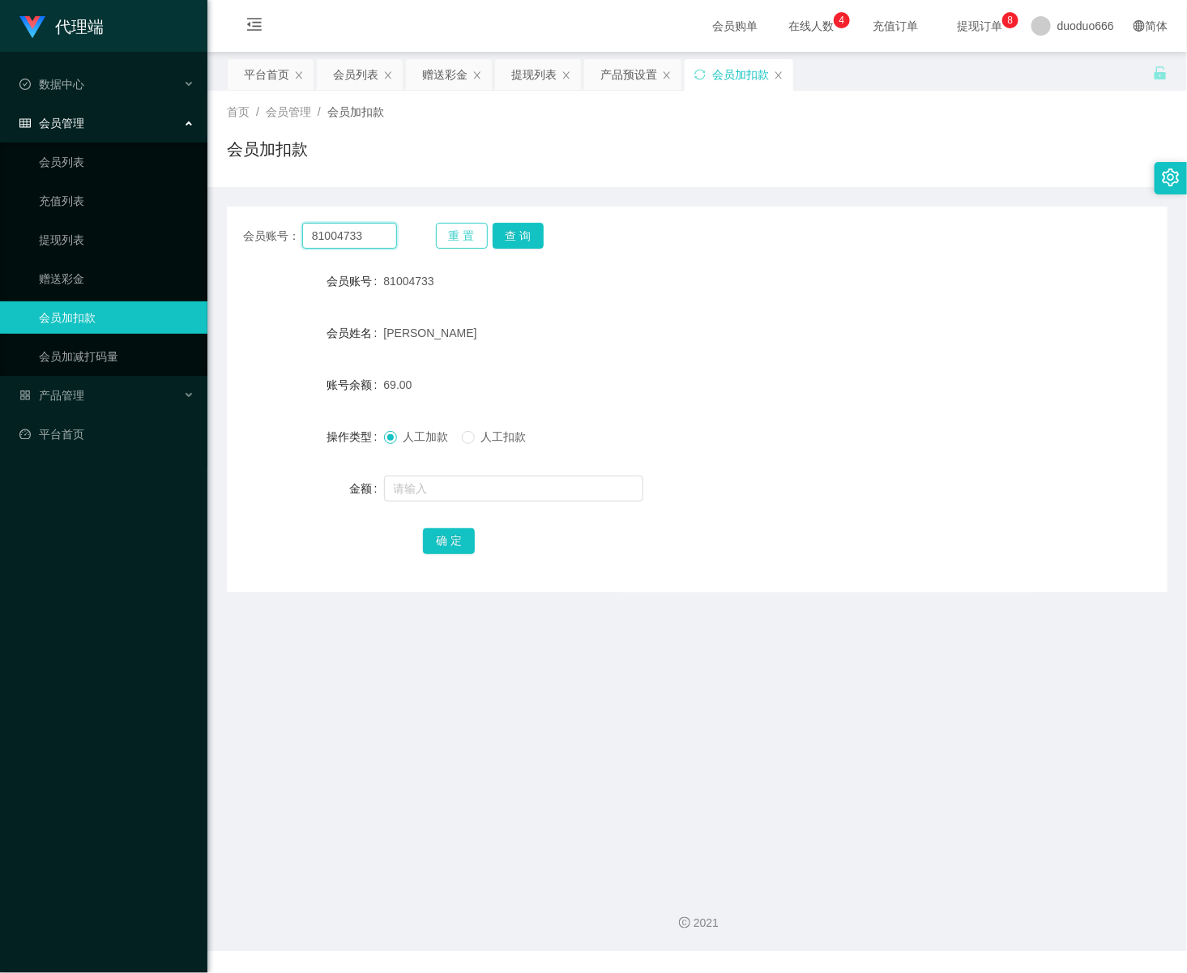
paste input "tb8132823758"
type input "tb8132823758"
drag, startPoint x: 533, startPoint y: 236, endPoint x: 501, endPoint y: 334, distance: 103.3
click at [532, 236] on button "查 询" at bounding box center [519, 236] width 52 height 26
click at [472, 489] on input "text" at bounding box center [513, 489] width 259 height 26
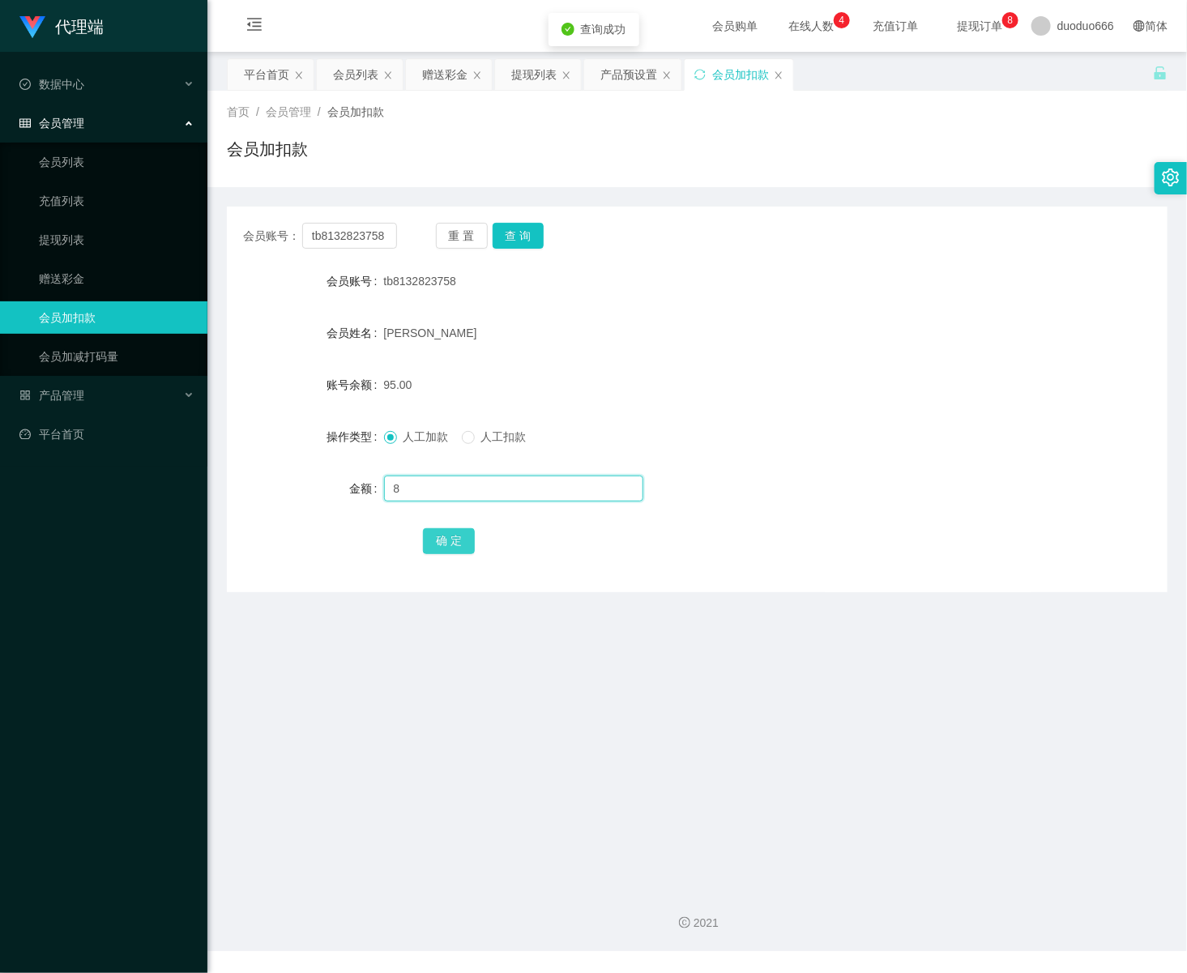
type input "8"
click at [459, 542] on button "确 定" at bounding box center [449, 541] width 52 height 26
